Goal: Information Seeking & Learning: Check status

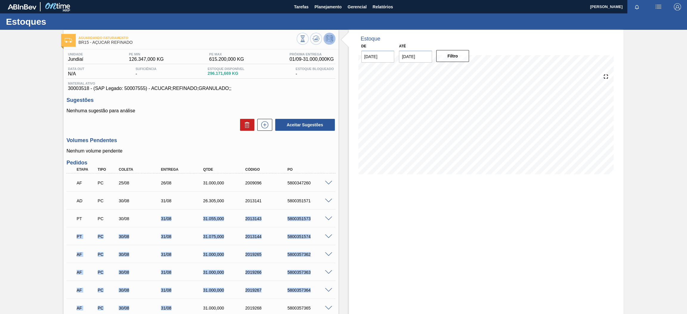
scroll to position [309, 0]
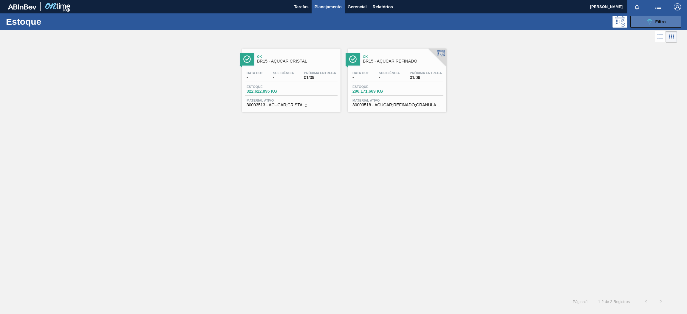
click at [660, 27] on button "089F7B8B-B2A5-4AFE-B5C0-19BA573D28AC Filtro" at bounding box center [655, 22] width 51 height 12
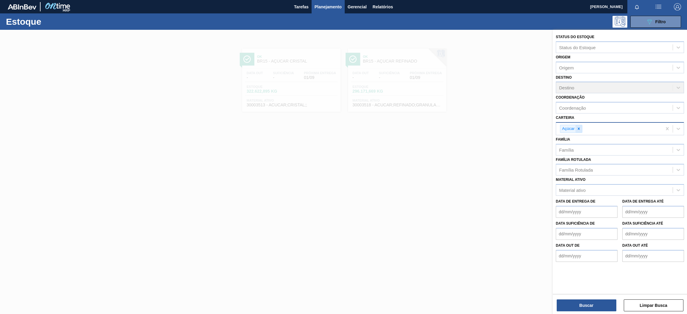
click at [578, 127] on icon at bounding box center [579, 129] width 4 height 4
click at [584, 189] on div "Material ativo" at bounding box center [572, 188] width 27 height 5
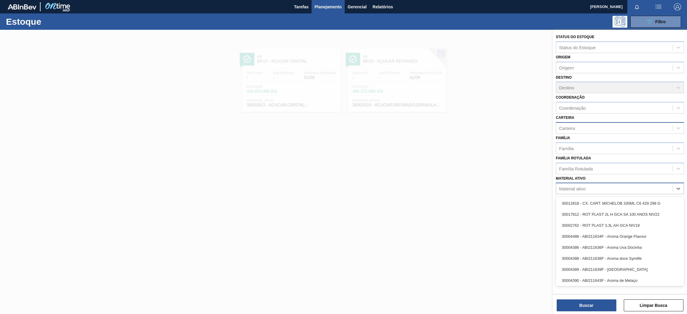
paste ativo "30010196"
type ativo "30010196"
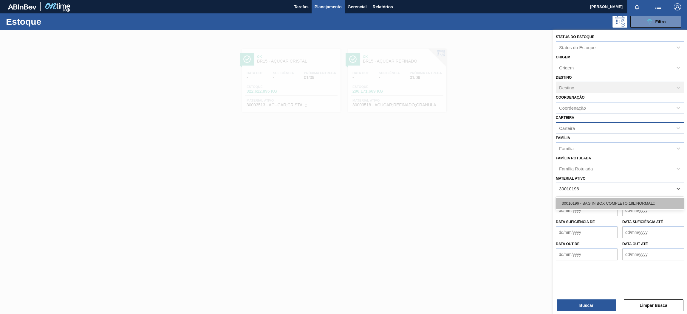
click at [588, 203] on div "30010196 - BAG IN BOX COMPLETO;18L;NORMAL;;" at bounding box center [620, 203] width 128 height 11
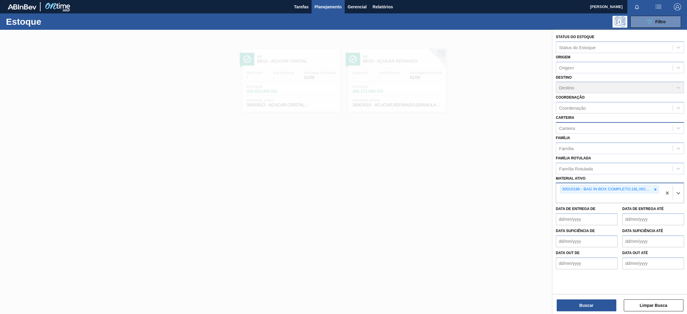
paste ativo "30003582"
type ativo "30003582"
paste ativo "30003355"
type ativo "30003355"
click at [592, 212] on div "30003355 - CAIXA PAP BAG IN BOX;18L;;" at bounding box center [620, 212] width 128 height 11
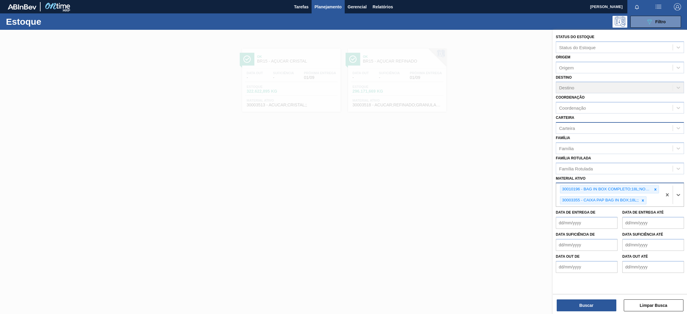
paste ativo "30004536"
type ativo "30004536"
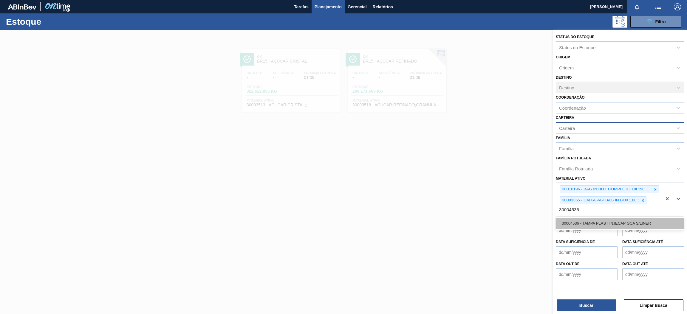
click at [616, 223] on div "30004536 - TAMPA PLAST INJECAP GCA S/LINER" at bounding box center [620, 223] width 128 height 11
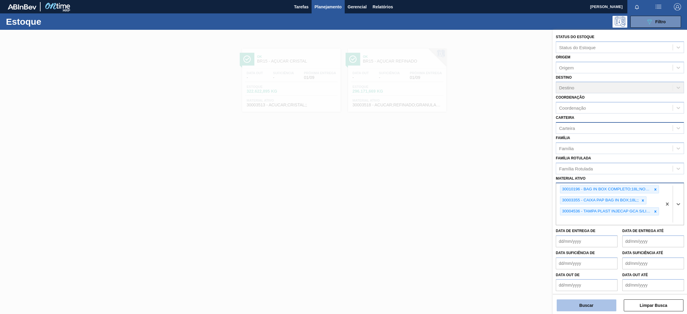
click at [590, 305] on button "Buscar" at bounding box center [587, 306] width 60 height 12
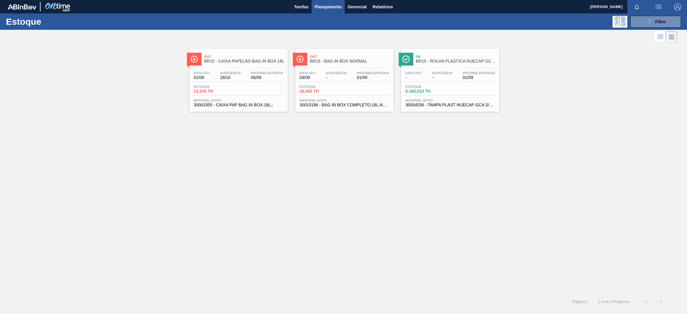
click at [243, 89] on div "Estoque 13,233 TH" at bounding box center [238, 90] width 92 height 11
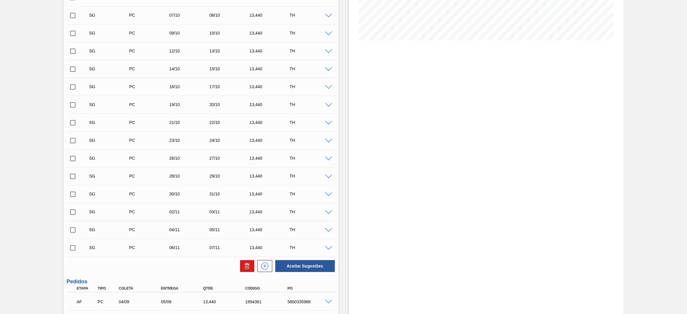
scroll to position [223, 0]
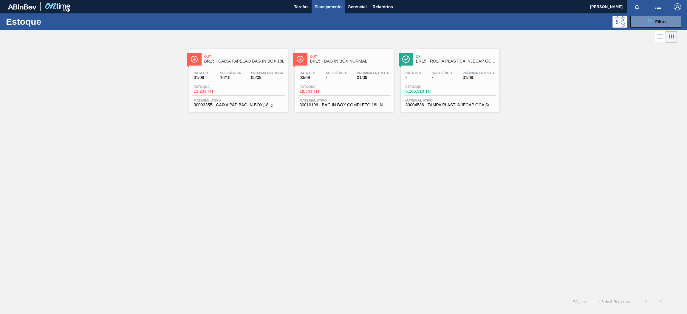
click at [368, 71] on div "Data out 03/09 Suficiência - Próxima Entrega 01/09 Estoque 18,543 TH Material a…" at bounding box center [344, 88] width 98 height 41
click at [374, 70] on div "Data out 03/09 Suficiência - Próxima Entrega 01/09 Estoque 18,543 TH Material a…" at bounding box center [344, 88] width 98 height 41
click at [468, 66] on div "Ok BR15 - ROLHA PLÁSTICA INJECAP GCA SHORT Data out - Suficiência - Próxima Ent…" at bounding box center [450, 80] width 98 height 63
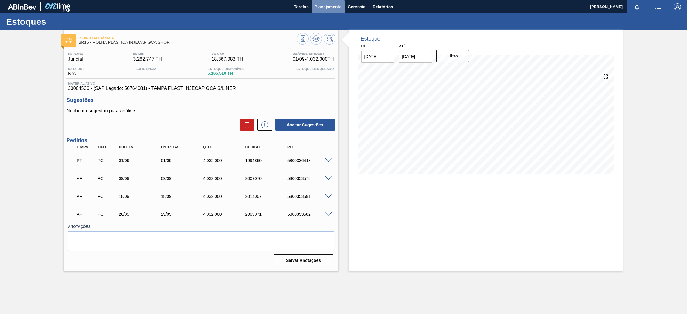
click at [325, 2] on button "Planejamento" at bounding box center [328, 6] width 33 height 13
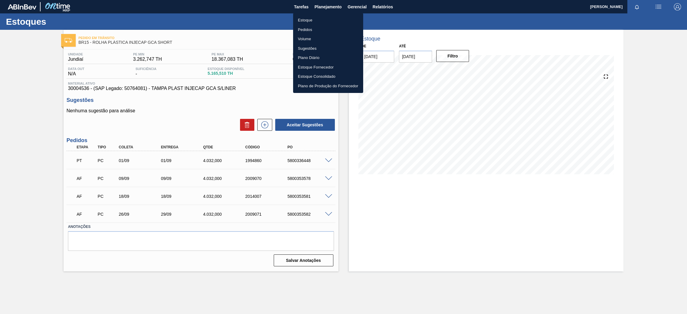
click at [325, 23] on li "Estoque" at bounding box center [328, 21] width 70 height 10
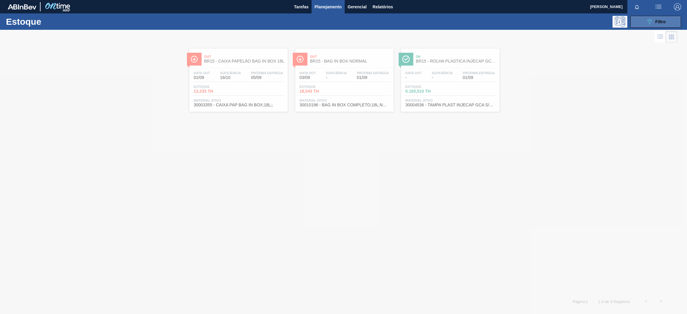
click at [643, 22] on button "089F7B8B-B2A5-4AFE-B5C0-19BA573D28AC Filtro" at bounding box center [655, 22] width 51 height 12
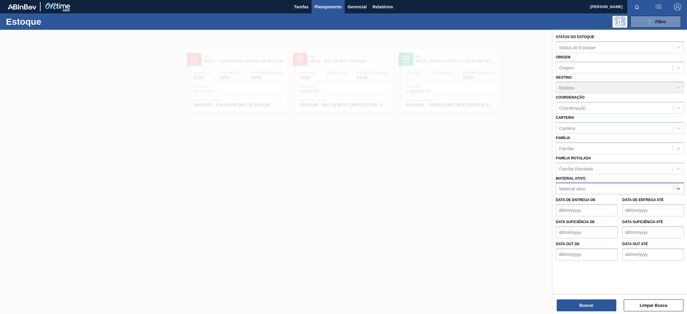
paste ativo "30009658"
type ativo "30009658"
click at [604, 200] on div "30009658 - ACIDO MALICO;P/ALIMENTOS;99-100,5PCT" at bounding box center [620, 203] width 128 height 11
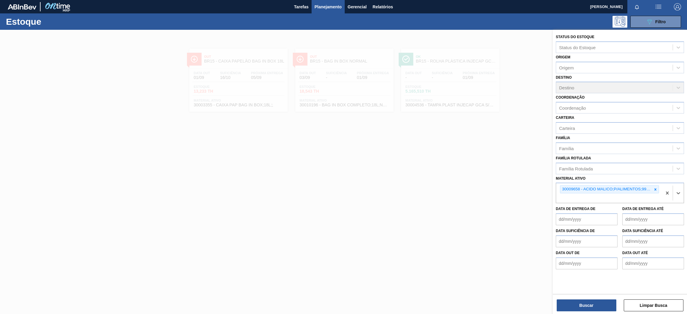
paste ativo "30003071"
type ativo "30003071"
click at [608, 212] on div "30003071 - FILME CONT LISO 800X60 MICRAS" at bounding box center [620, 212] width 128 height 11
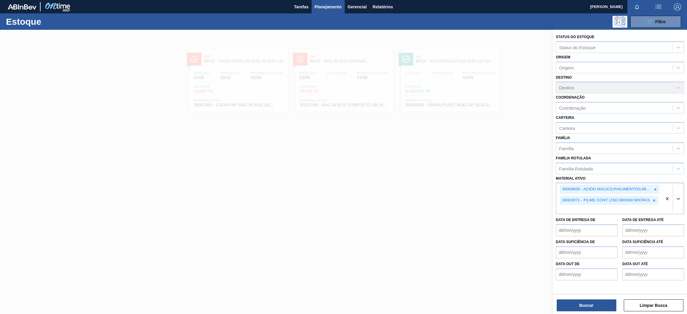
paste ativo "30017362"
type ativo "30017362"
click at [613, 219] on div "30017362 - FILME CONTR 780X60 SODA ZERO LT350 429" at bounding box center [620, 223] width 128 height 11
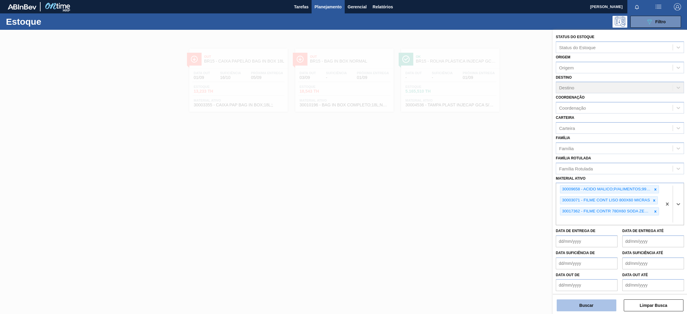
click at [595, 307] on button "Buscar" at bounding box center [587, 306] width 60 height 12
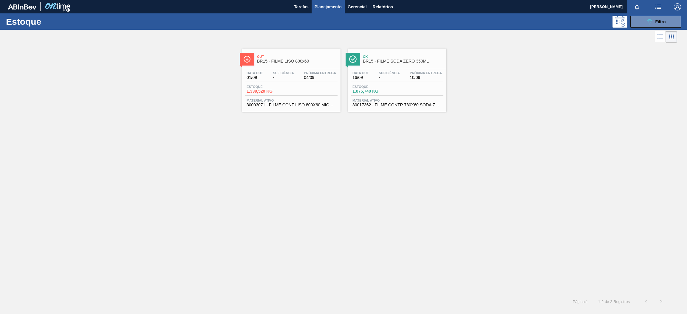
click at [269, 73] on div "Data out 01/09 Suficiência - Próxima Entrega 04/09" at bounding box center [291, 76] width 92 height 11
click at [413, 71] on span "Próxima Entrega" at bounding box center [426, 73] width 32 height 4
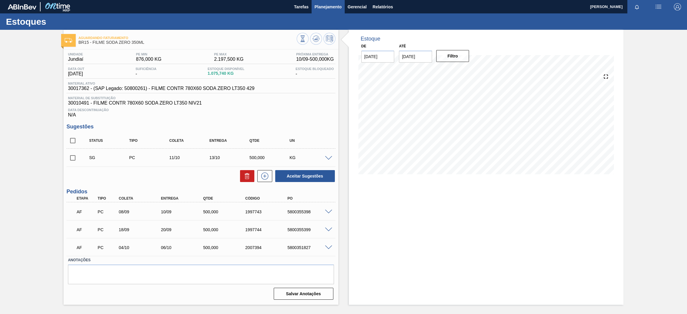
click at [328, 6] on span "Planejamento" at bounding box center [328, 6] width 27 height 7
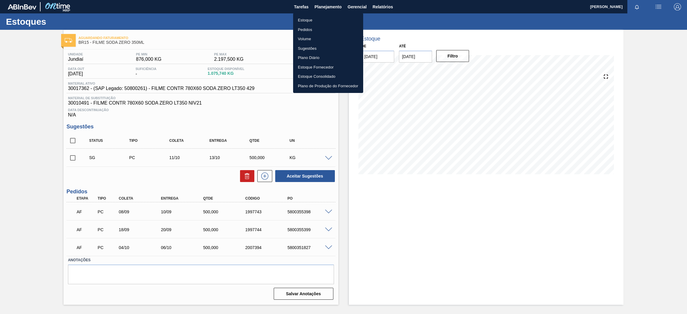
click at [320, 21] on li "Estoque" at bounding box center [328, 21] width 70 height 10
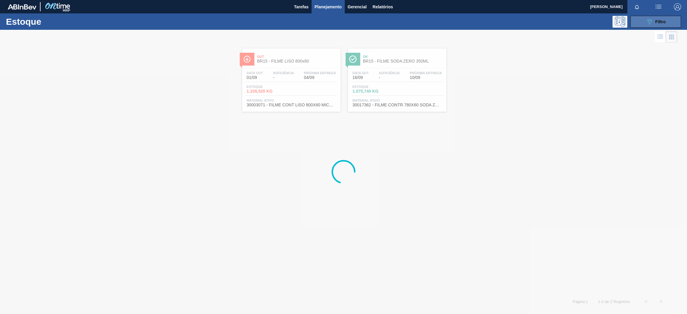
click at [645, 14] on div "Estoque 089F7B8B-B2A5-4AFE-B5C0-19BA573D28AC Filtro" at bounding box center [343, 21] width 687 height 16
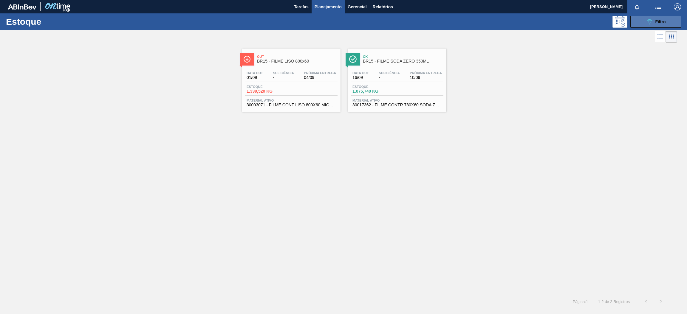
click at [644, 21] on button "089F7B8B-B2A5-4AFE-B5C0-19BA573D28AC Filtro" at bounding box center [655, 22] width 51 height 12
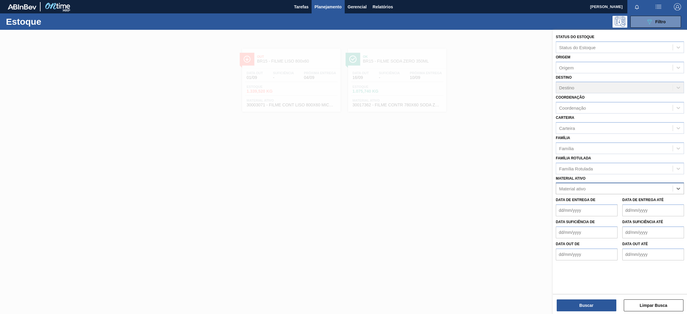
paste ativo "30006636"
type ativo "30006636"
click at [588, 205] on div "30006636 - KIT PEPSI COLA ZERO BIB NF" at bounding box center [620, 203] width 128 height 11
paste ativo "20002447"
type ativo "20002447"
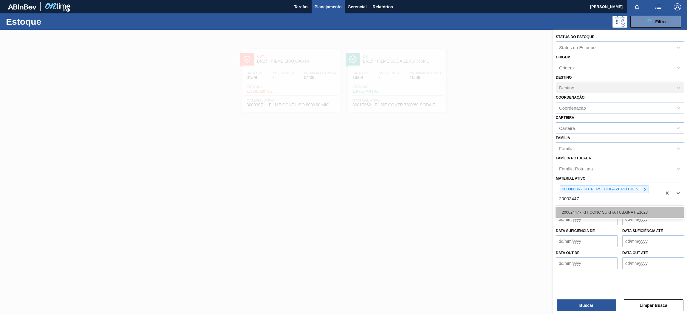
click at [632, 210] on div "20002447 - KIT CONC SUKITA TUBAINA FE1623" at bounding box center [620, 212] width 128 height 11
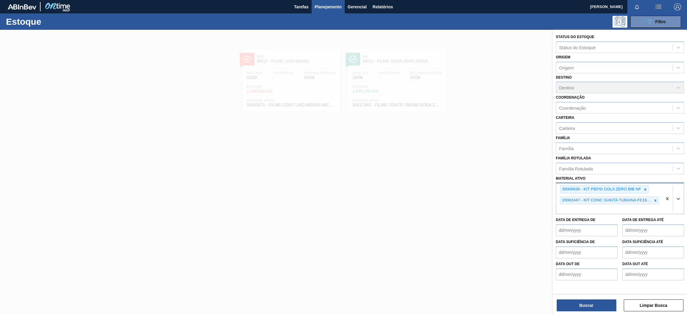
paste ativo "30002824"
type ativo "30002824"
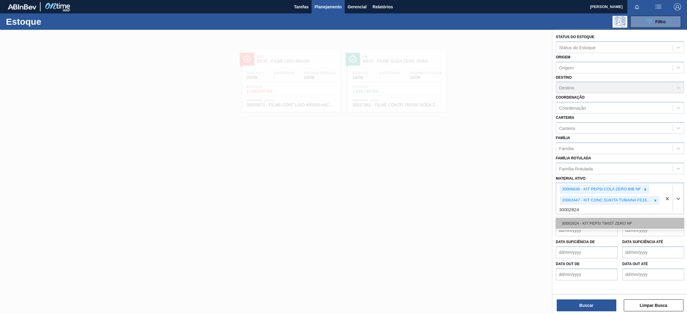
click at [608, 224] on div "30002824 - KIT PEPSI TWIST ZERO NF" at bounding box center [620, 223] width 128 height 11
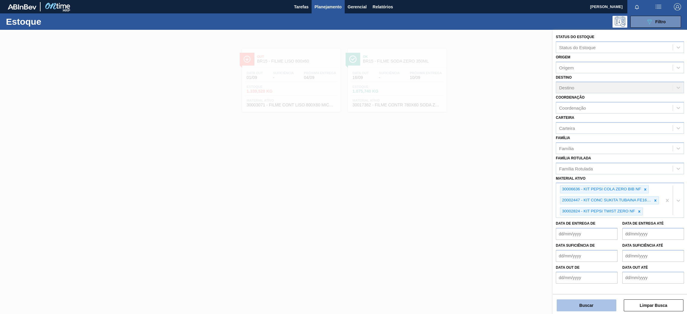
click at [605, 303] on button "Buscar" at bounding box center [587, 306] width 60 height 12
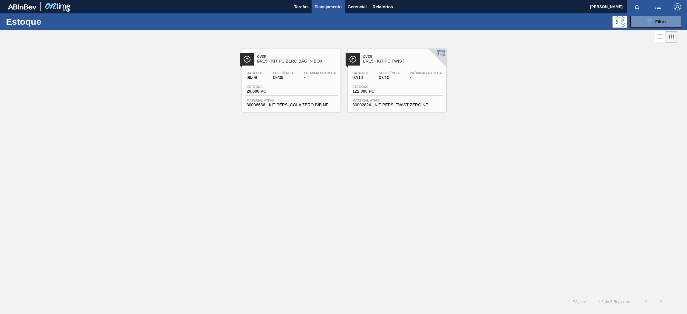
click at [303, 93] on div "Estoque 20,000 PC" at bounding box center [291, 90] width 92 height 11
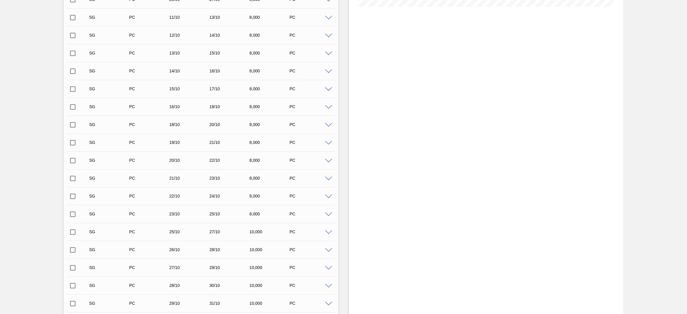
scroll to position [33, 0]
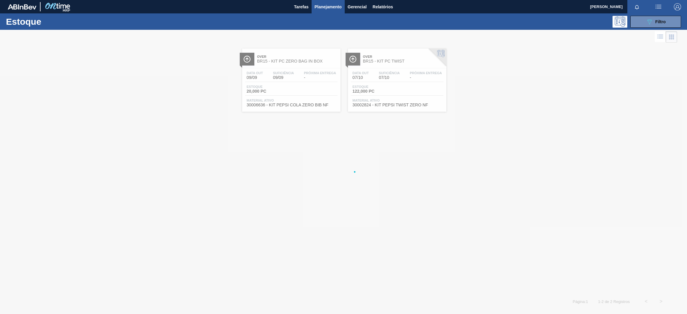
click at [417, 77] on div at bounding box center [343, 172] width 687 height 284
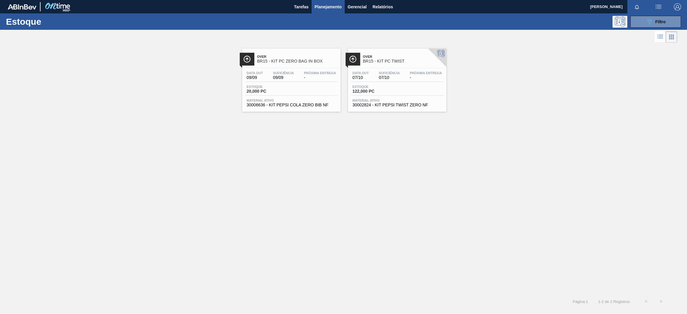
click at [402, 73] on div "Data out 07/10 Suficiência 07/10 Próxima Entrega -" at bounding box center [397, 76] width 92 height 11
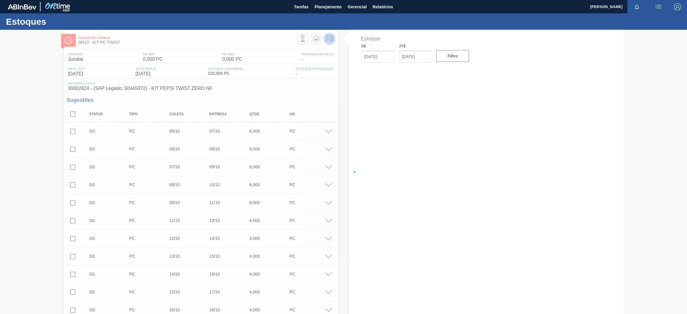
type input "[DATE]"
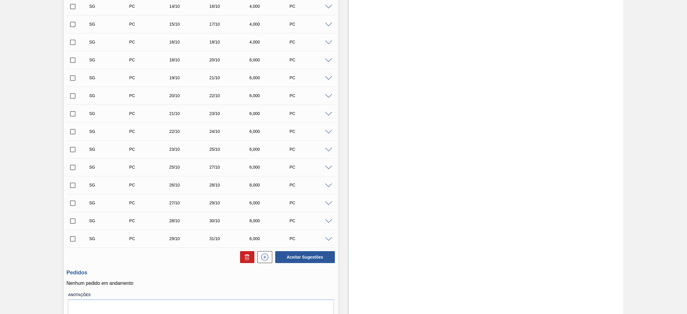
scroll to position [293, 0]
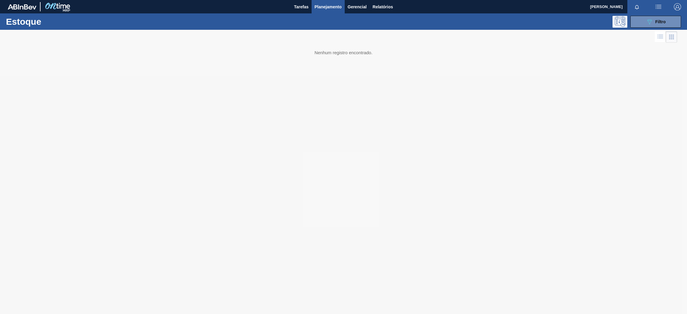
click at [656, 28] on div "Estoque 089F7B8B-B2A5-4AFE-B5C0-19BA573D28AC Filtro" at bounding box center [343, 21] width 687 height 16
click at [654, 23] on div "089F7B8B-B2A5-4AFE-B5C0-19BA573D28AC Filtro" at bounding box center [656, 21] width 20 height 7
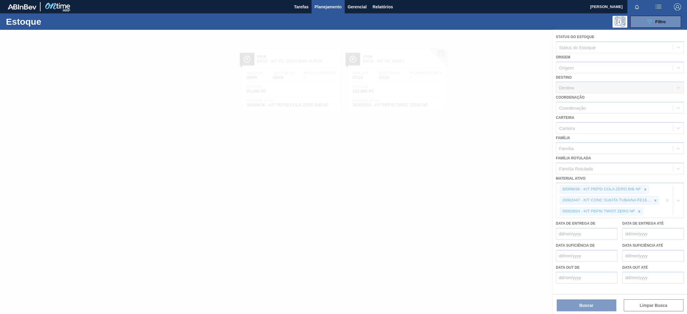
click at [666, 199] on div at bounding box center [343, 172] width 687 height 284
click at [667, 199] on div at bounding box center [343, 172] width 687 height 284
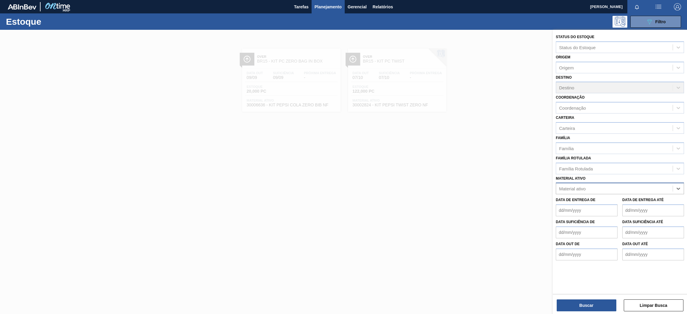
paste ativo "30017346"
type ativo "30017346"
click at [594, 200] on div "30017346 - ROT PLAST H SUKITA LIMAO 2L 429" at bounding box center [620, 203] width 128 height 11
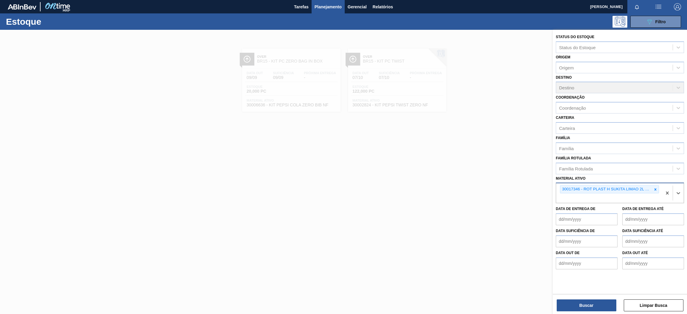
paste ativo "30030387"
type ativo "30030387"
click at [588, 207] on div "30030387 - ROTULO P 2L PCTW NIV24" at bounding box center [620, 212] width 128 height 11
paste ativo "30034429"
type ativo "30034429"
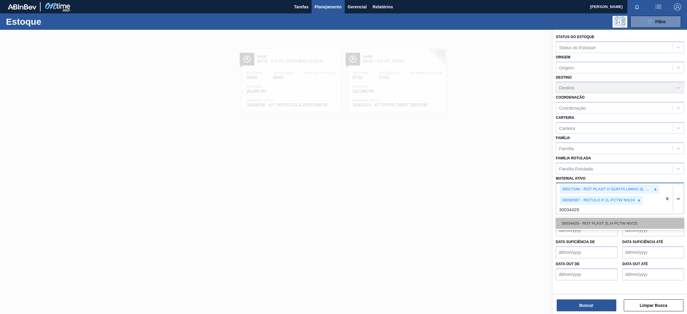
click at [618, 221] on div "30034429 - ROT PLAST 2L H PCTW NIV25" at bounding box center [620, 223] width 128 height 11
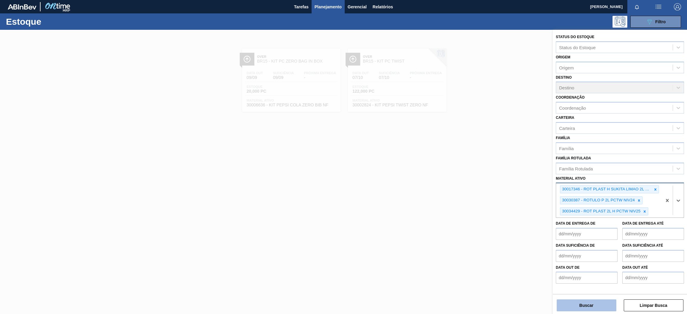
click at [584, 302] on button "Buscar" at bounding box center [587, 306] width 60 height 12
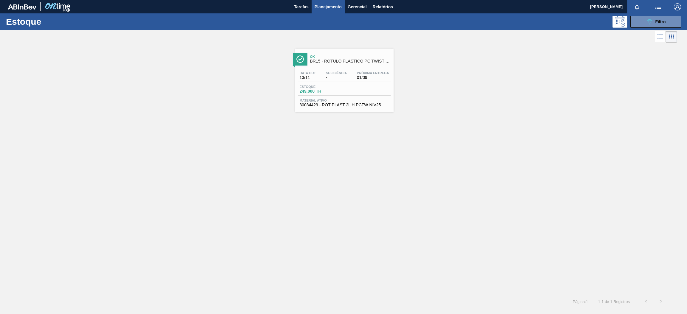
click at [335, 100] on span "Material ativo" at bounding box center [344, 101] width 89 height 4
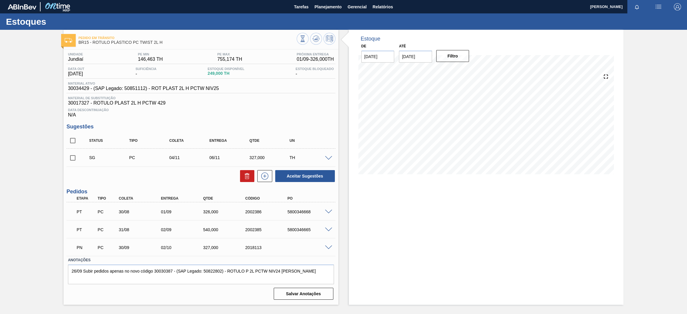
click at [327, 210] on span at bounding box center [328, 212] width 7 height 4
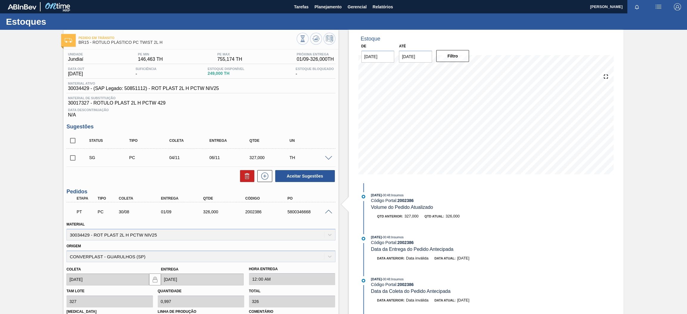
click at [327, 211] on span at bounding box center [328, 212] width 7 height 4
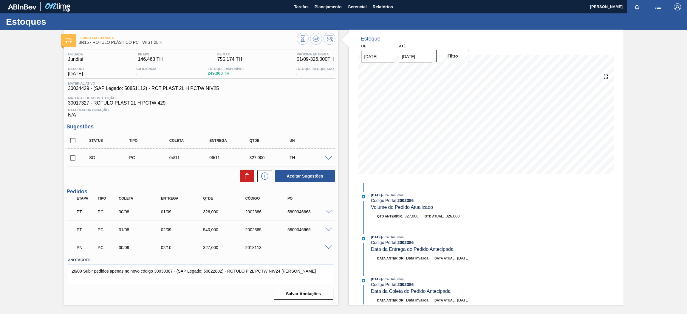
click at [326, 230] on span at bounding box center [328, 230] width 7 height 4
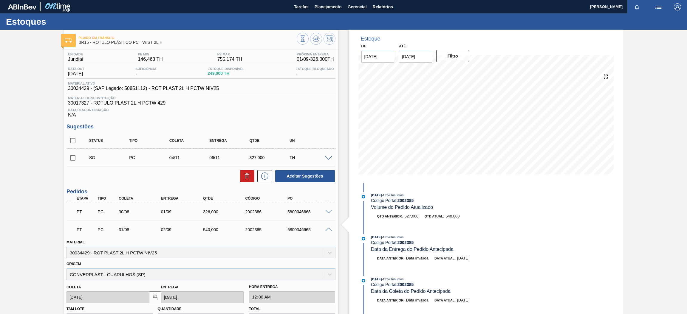
click at [326, 230] on span at bounding box center [328, 230] width 7 height 4
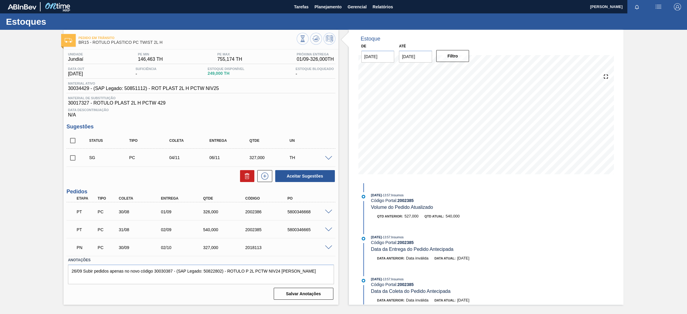
click at [326, 207] on div "PT PC 30/08 01/09 326,000 2002386 5800346668" at bounding box center [200, 211] width 269 height 15
click at [327, 212] on span at bounding box center [328, 212] width 7 height 4
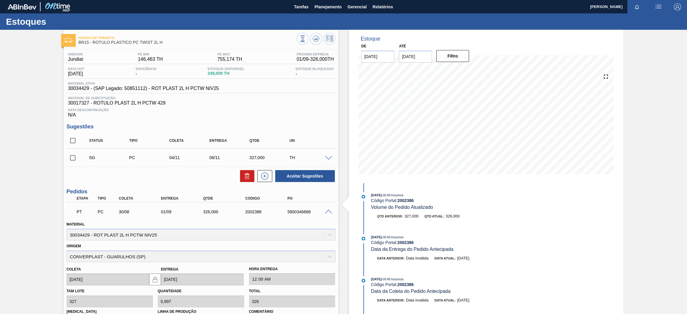
click at [327, 212] on span at bounding box center [328, 212] width 7 height 4
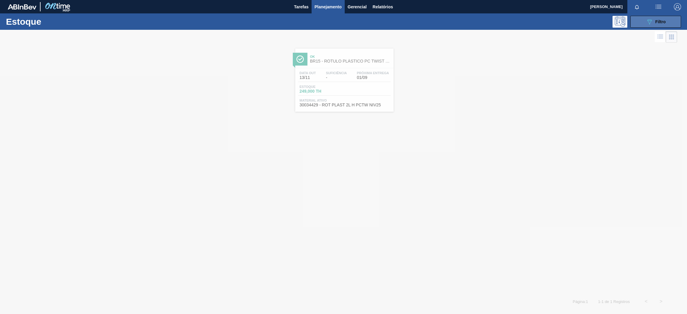
click at [660, 21] on span "Filtro" at bounding box center [660, 21] width 10 height 5
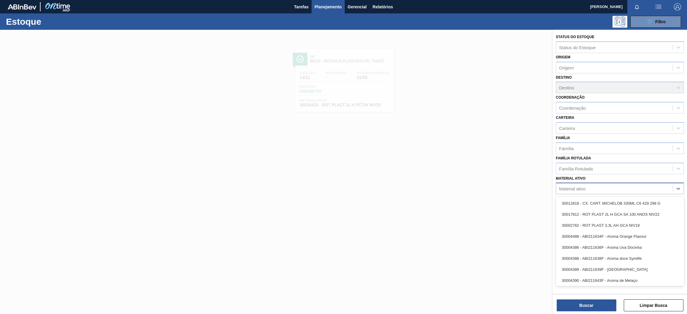
click at [606, 187] on div "Material ativo" at bounding box center [614, 189] width 117 height 9
type ativo "l"
type ativo "sukita li"
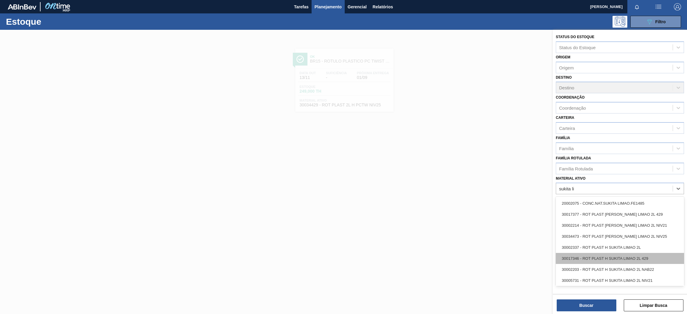
click at [643, 257] on div "30017346 - ROT PLAST H SUKITA LIMAO 2L 429" at bounding box center [620, 258] width 128 height 11
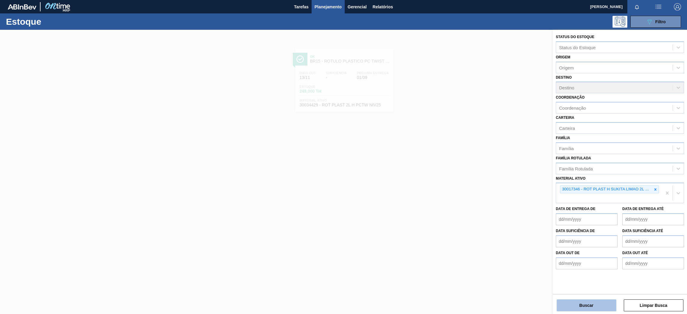
click at [588, 308] on button "Buscar" at bounding box center [587, 306] width 60 height 12
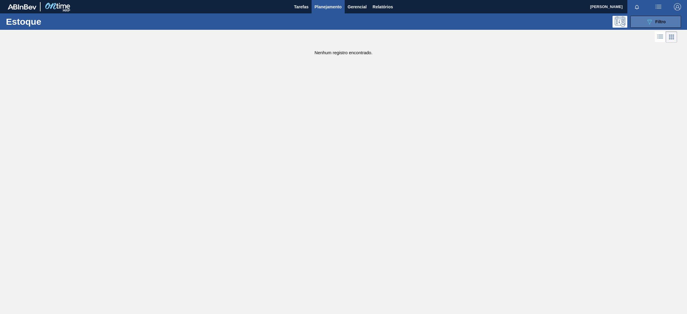
click at [664, 23] on span "Filtro" at bounding box center [660, 21] width 10 height 5
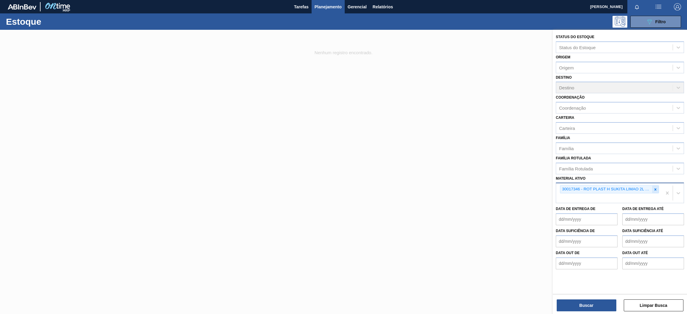
click at [655, 188] on icon at bounding box center [655, 190] width 4 height 4
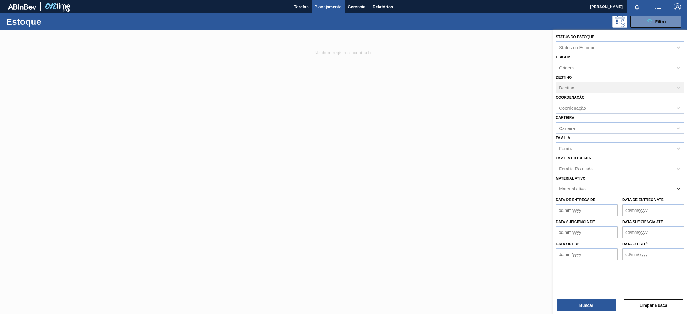
click at [677, 188] on icon at bounding box center [678, 189] width 4 height 2
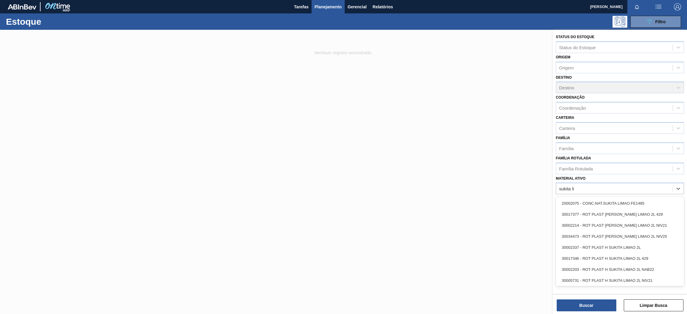
type ativo "[PERSON_NAME]"
click at [656, 234] on div "30034473 - ROT PLAST [PERSON_NAME] LIMAO 2L NIV25" at bounding box center [620, 236] width 128 height 11
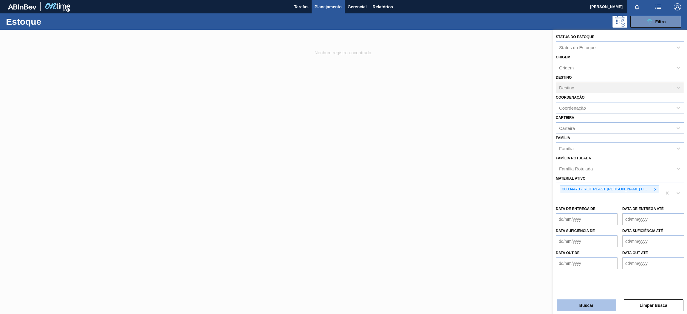
click at [573, 306] on button "Buscar" at bounding box center [587, 306] width 60 height 12
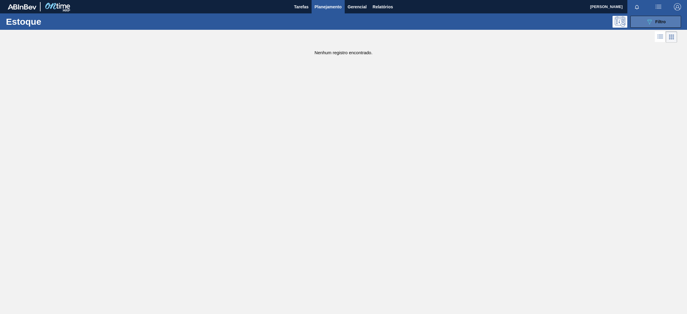
click at [648, 23] on icon "089F7B8B-B2A5-4AFE-B5C0-19BA573D28AC" at bounding box center [649, 21] width 7 height 7
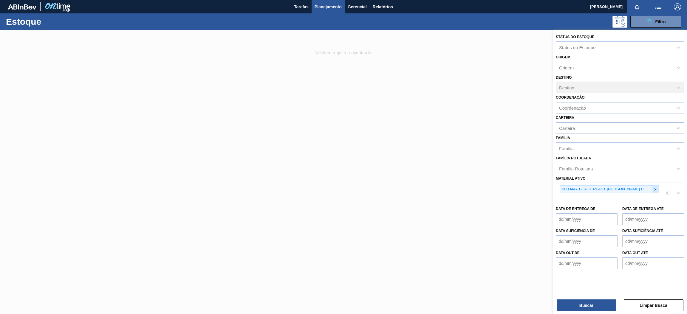
click at [656, 189] on icon at bounding box center [655, 189] width 2 height 2
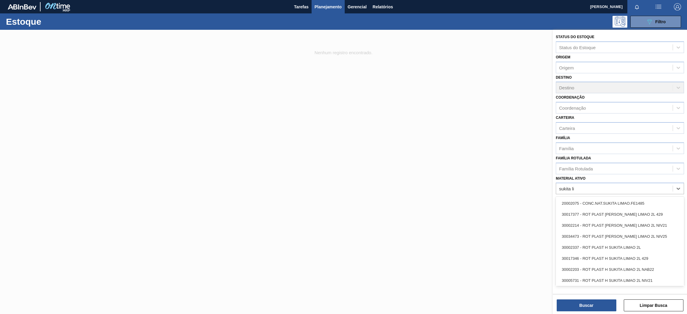
type ativo "[PERSON_NAME]"
drag, startPoint x: 682, startPoint y: 252, endPoint x: 682, endPoint y: 259, distance: 6.9
click at [682, 259] on div "30017346 - ROT PLAST H SUKITA LIMAO 2L 429" at bounding box center [620, 258] width 128 height 11
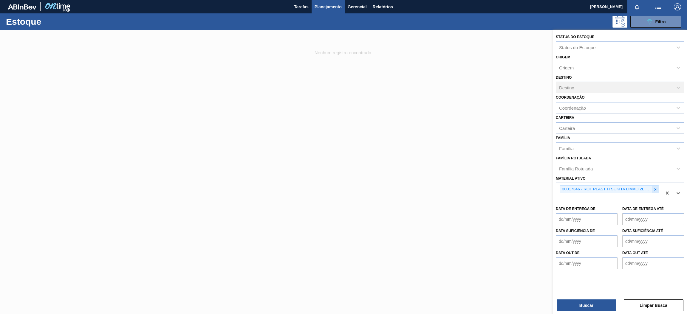
click at [654, 188] on icon at bounding box center [655, 190] width 4 height 4
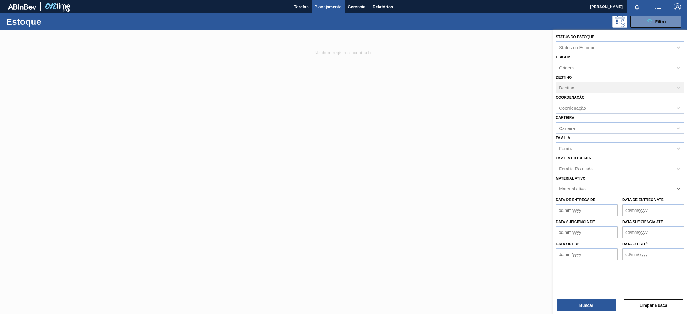
click at [657, 188] on div "Material ativo" at bounding box center [614, 189] width 117 height 9
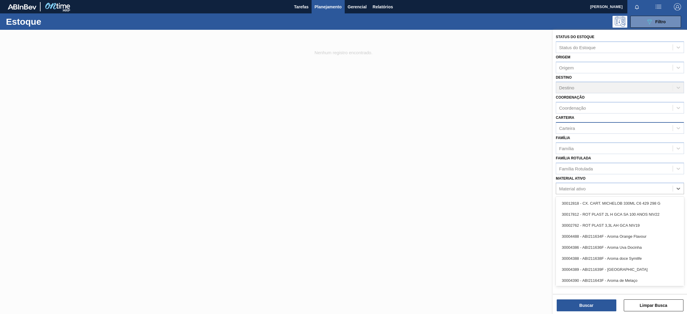
click at [596, 125] on div "Carteira" at bounding box center [614, 128] width 117 height 9
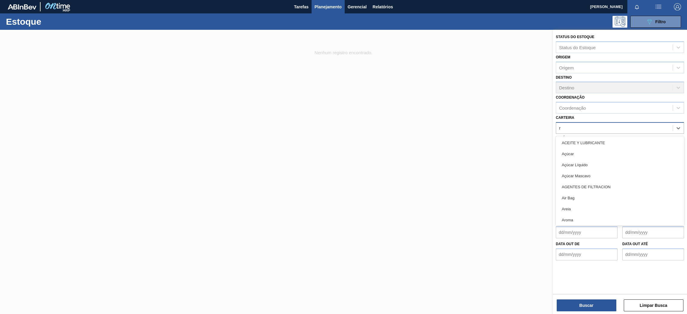
type input "ró"
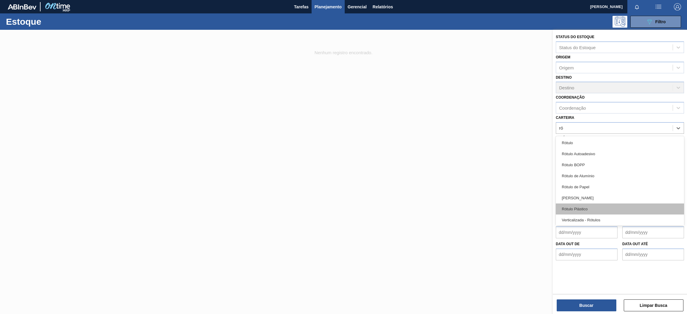
click at [609, 207] on div "Rótulo Plástico" at bounding box center [620, 209] width 128 height 11
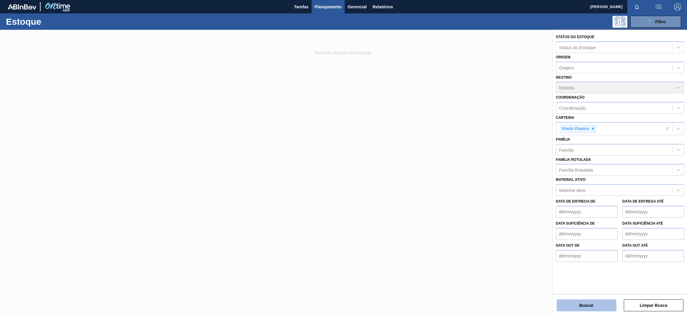
click at [602, 308] on button "Buscar" at bounding box center [587, 306] width 60 height 12
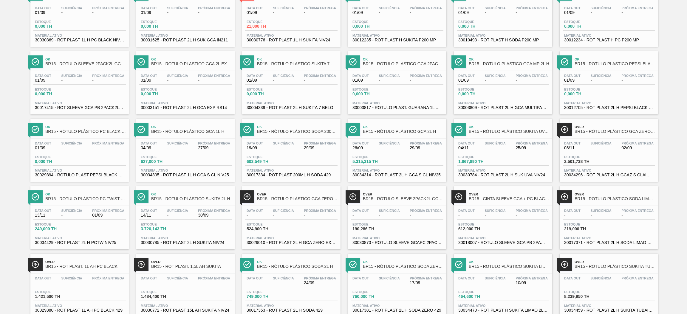
scroll to position [313, 0]
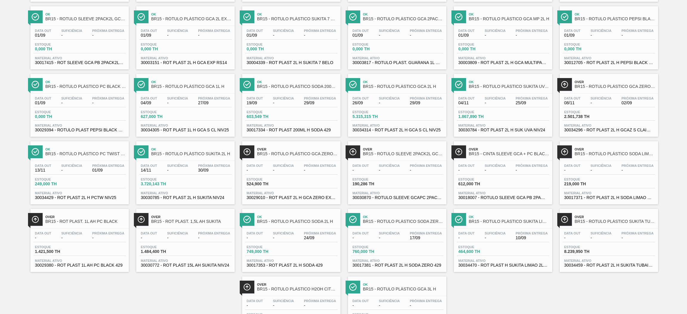
click at [527, 250] on div "Estoque 464,600 TH" at bounding box center [503, 250] width 92 height 11
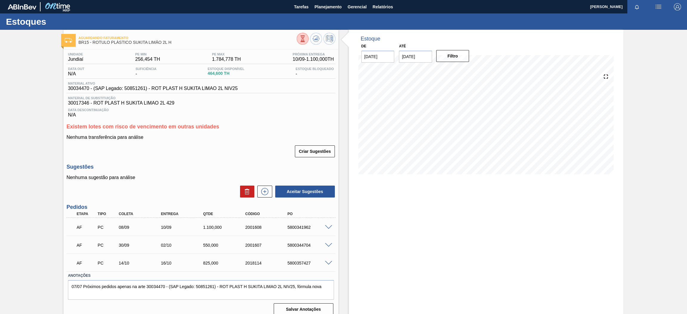
click at [329, 225] on span at bounding box center [328, 227] width 7 height 4
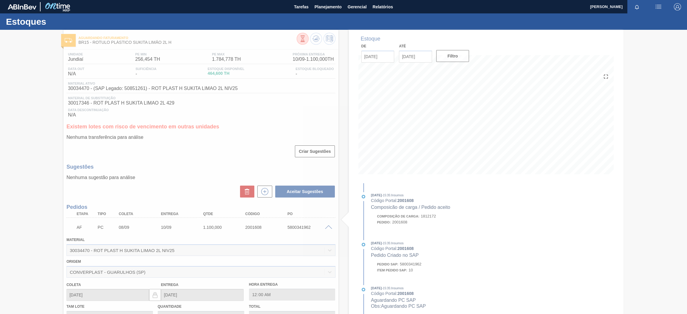
drag, startPoint x: 88, startPoint y: 250, endPoint x: 67, endPoint y: 250, distance: 20.9
click at [67, 250] on div at bounding box center [343, 172] width 687 height 284
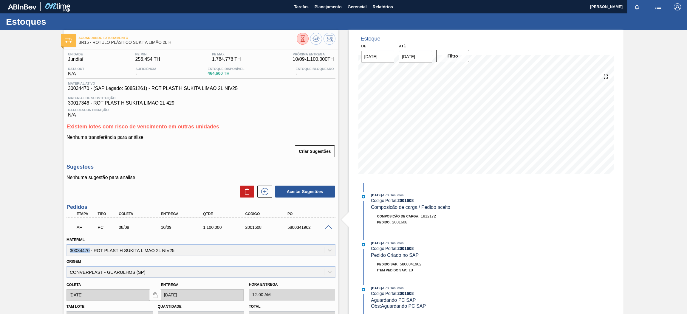
drag, startPoint x: 69, startPoint y: 250, endPoint x: 90, endPoint y: 250, distance: 20.6
click at [90, 250] on div "Material 30034470 - ROT PLAST H SUKITA LIMAO 2L NIV25" at bounding box center [200, 246] width 269 height 20
copy div "30034470"
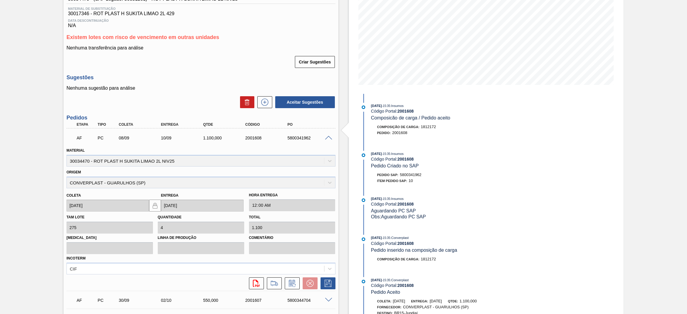
click at [329, 136] on span at bounding box center [328, 138] width 7 height 4
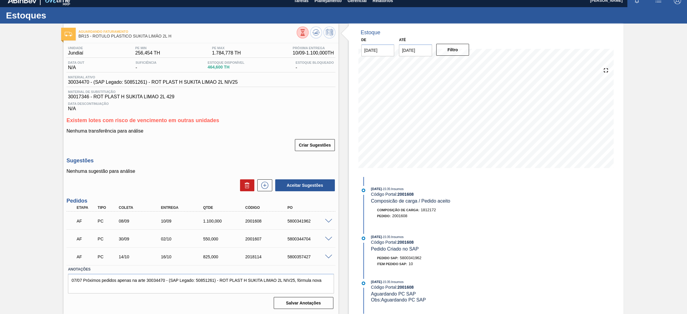
scroll to position [5, 0]
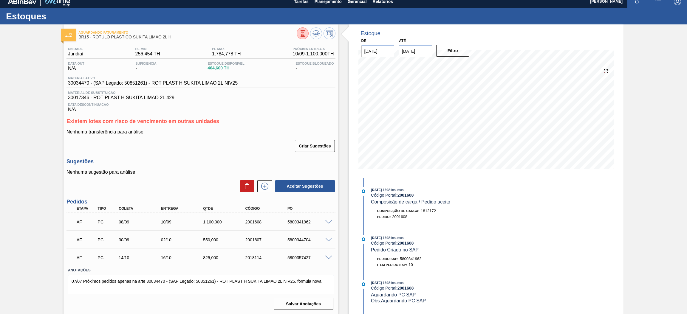
click at [325, 238] on span at bounding box center [328, 240] width 7 height 4
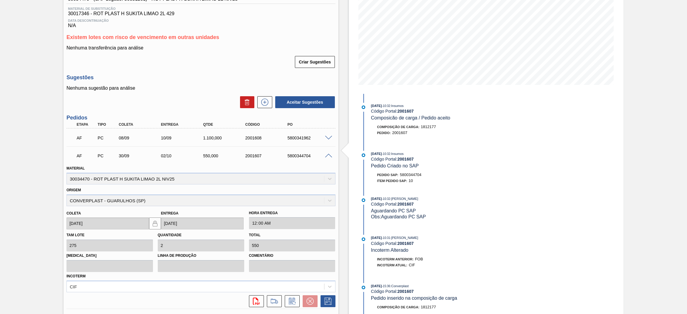
click at [326, 154] on span at bounding box center [328, 156] width 7 height 4
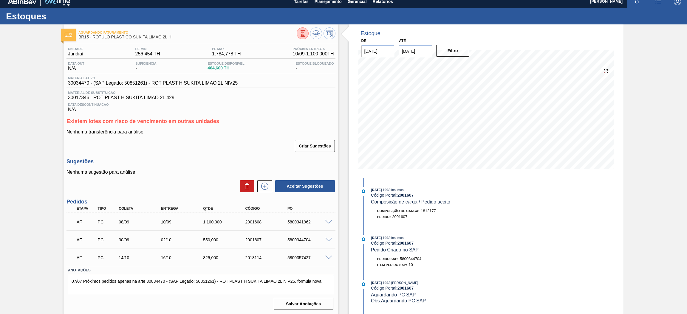
click at [327, 257] on span at bounding box center [328, 258] width 7 height 4
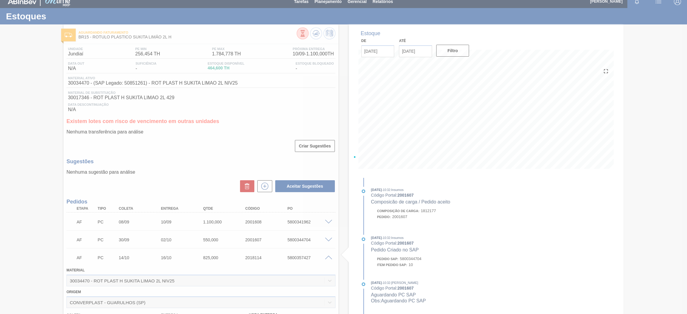
scroll to position [89, 0]
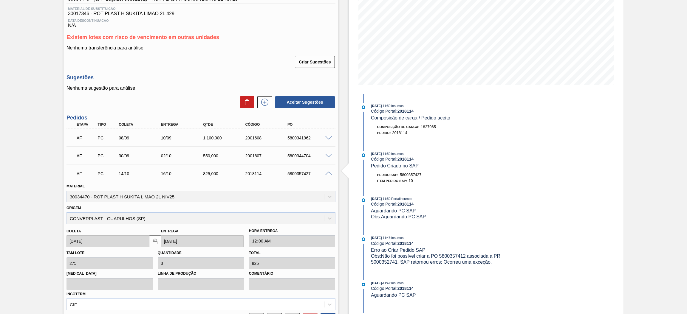
click at [328, 173] on span at bounding box center [328, 174] width 7 height 4
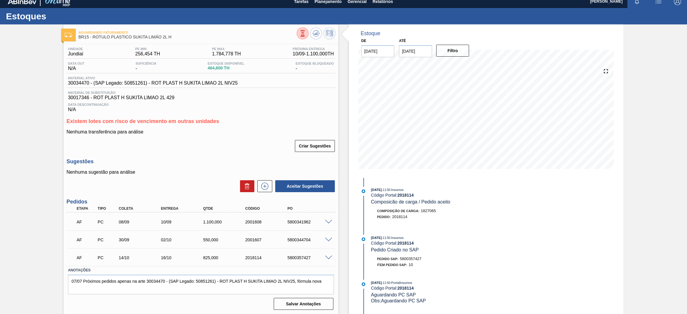
scroll to position [0, 0]
